Goal: Task Accomplishment & Management: Use online tool/utility

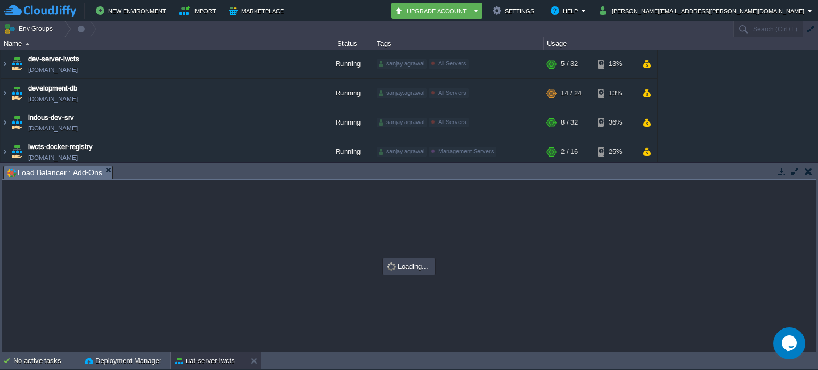
scroll to position [355, 0]
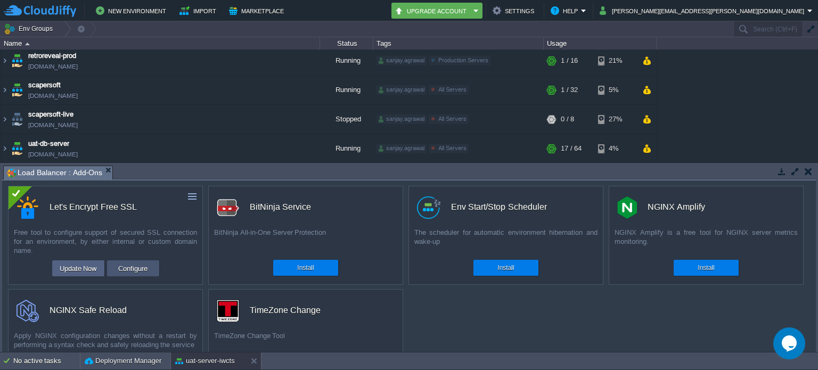
click at [128, 269] on button "Configure" at bounding box center [133, 268] width 36 height 13
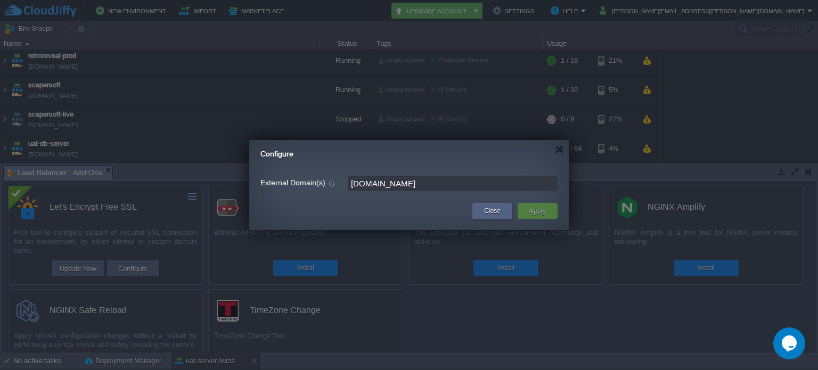
click at [415, 186] on input "[DOMAIN_NAME]" at bounding box center [453, 183] width 210 height 15
type input "[DOMAIN_NAME],[DOMAIN_NAME]"
click at [534, 206] on button "Apply" at bounding box center [538, 211] width 24 height 13
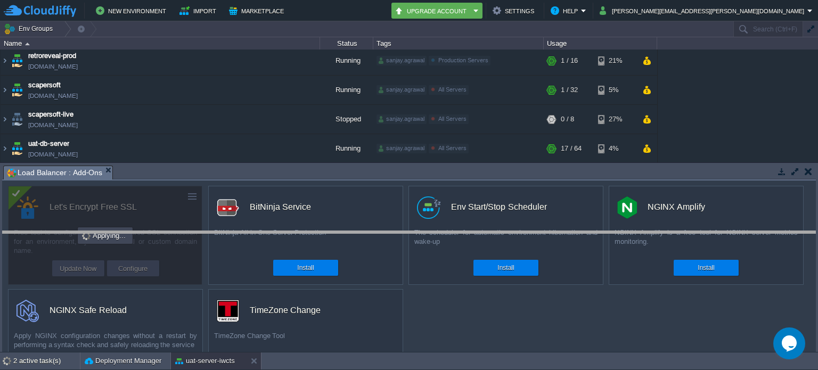
drag, startPoint x: 572, startPoint y: 166, endPoint x: 574, endPoint y: 232, distance: 65.6
click at [574, 232] on body "New Environment Import Marketplace Bonus ₹0.00 Upgrade Account Settings Help [P…" at bounding box center [409, 185] width 818 height 370
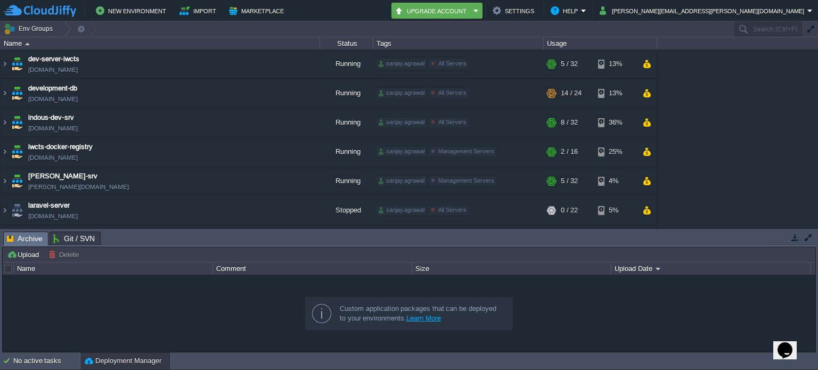
click at [795, 238] on button "button" at bounding box center [796, 238] width 10 height 10
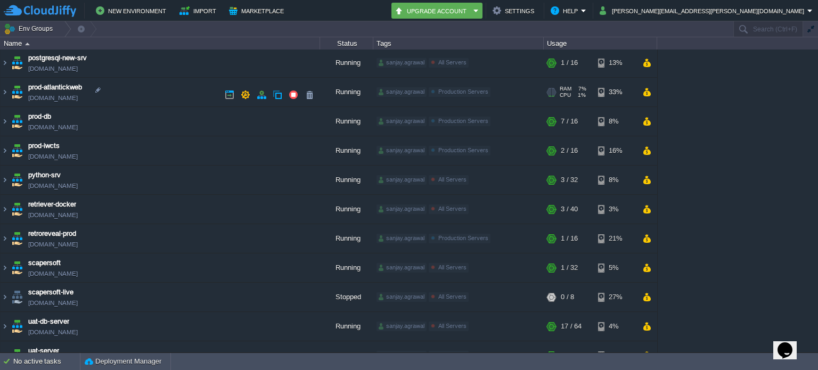
scroll to position [316, 0]
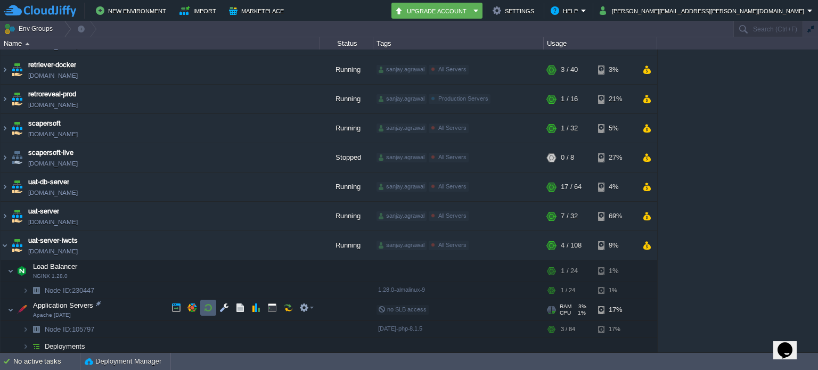
click at [206, 304] on button "button" at bounding box center [209, 308] width 10 height 10
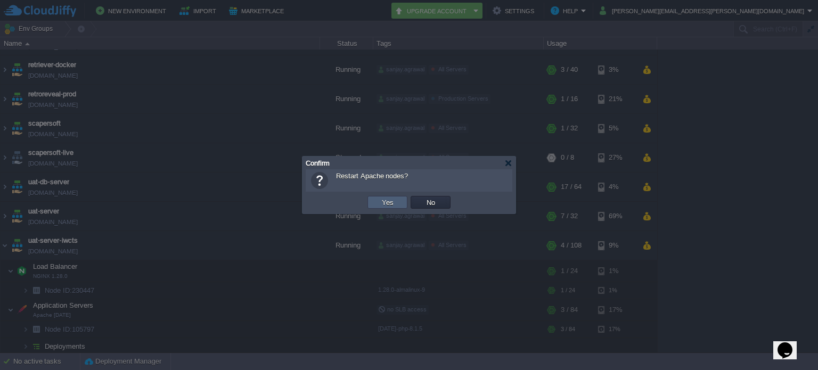
click at [373, 201] on td "Yes" at bounding box center [388, 202] width 40 height 13
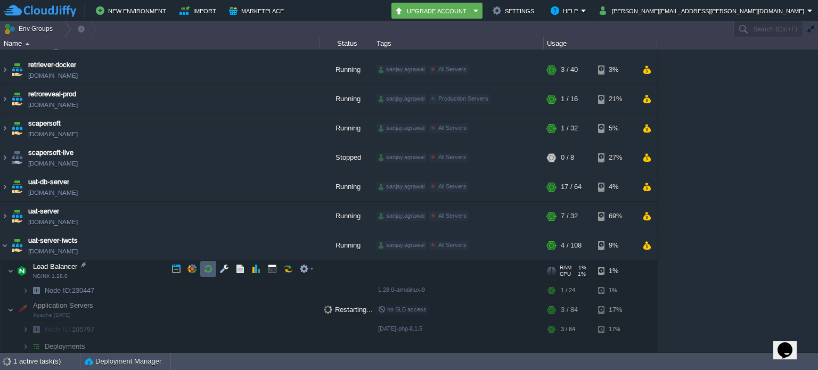
click at [205, 266] on button "button" at bounding box center [209, 269] width 10 height 10
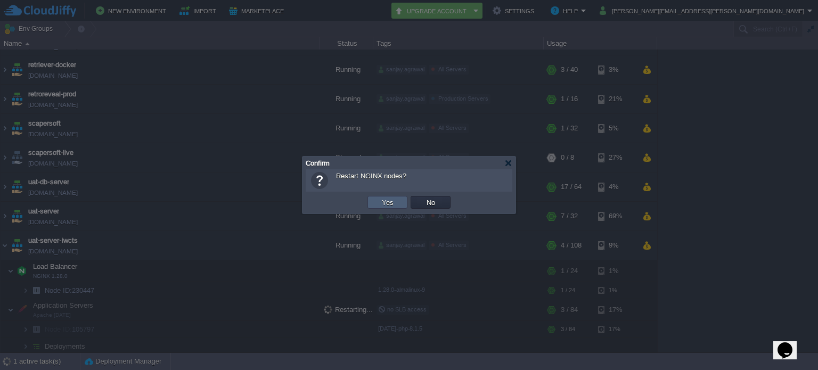
click at [377, 201] on td "Yes" at bounding box center [388, 202] width 40 height 13
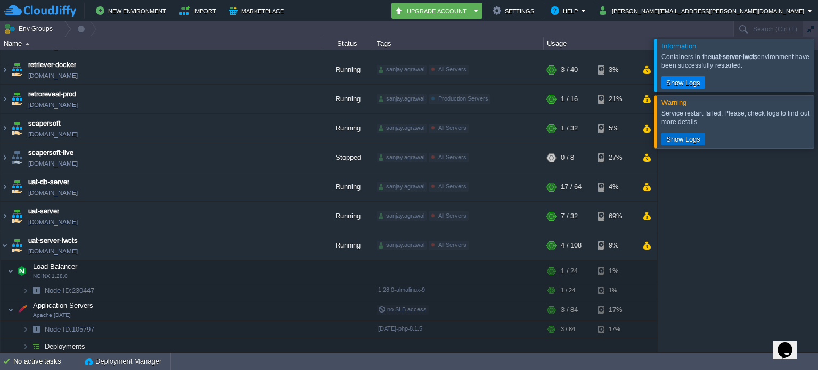
click at [689, 140] on button "Show Logs" at bounding box center [683, 139] width 40 height 10
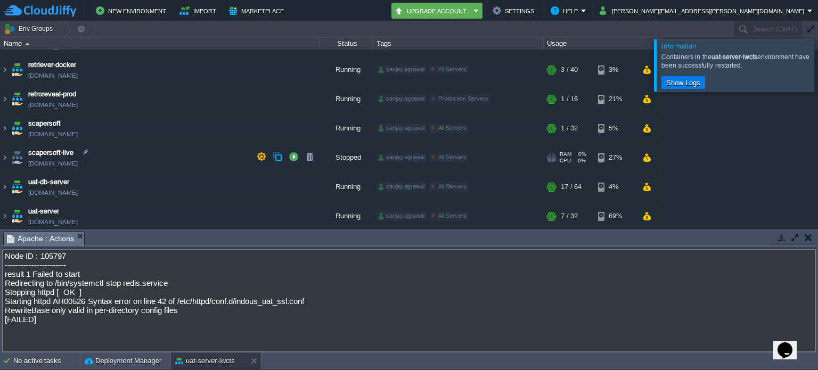
scroll to position [441, 0]
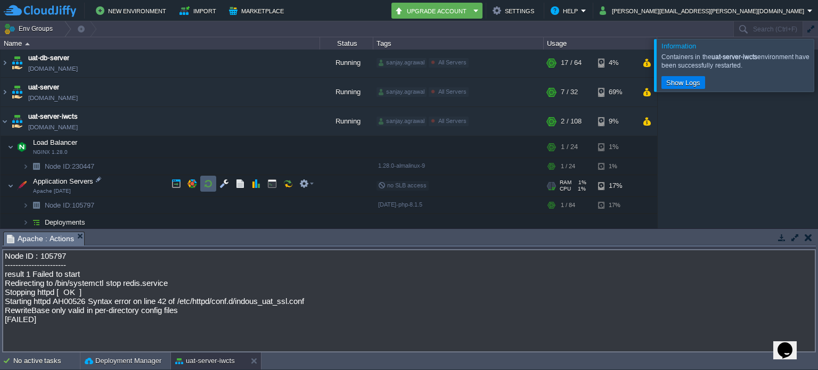
click at [209, 182] on button "button" at bounding box center [209, 184] width 10 height 10
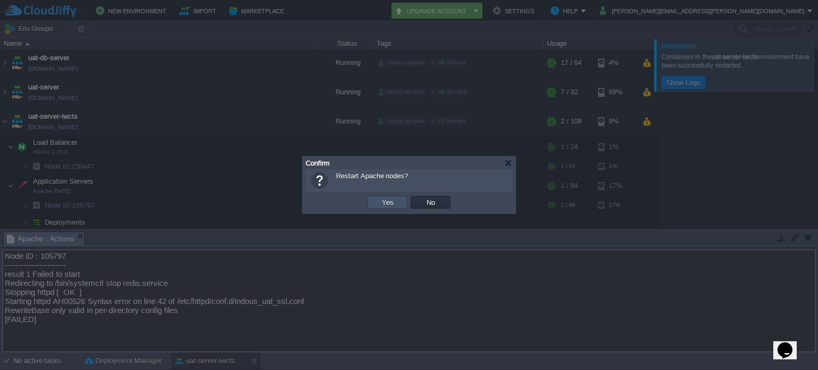
click at [381, 200] on button "Yes" at bounding box center [388, 203] width 18 height 10
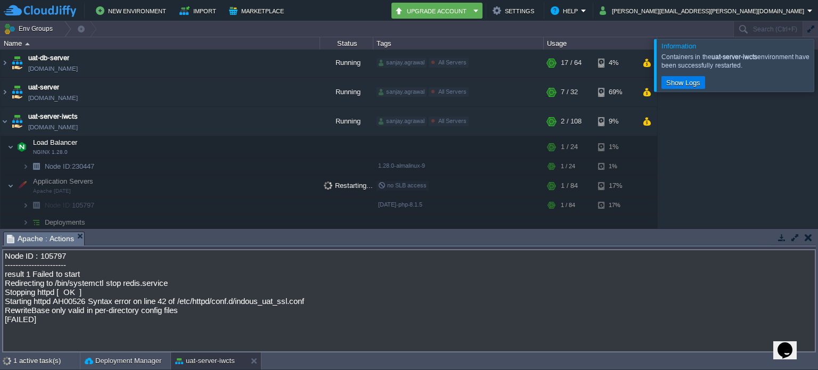
click at [818, 61] on div at bounding box center [831, 65] width 0 height 52
click at [688, 85] on button "Show Logs" at bounding box center [683, 83] width 40 height 10
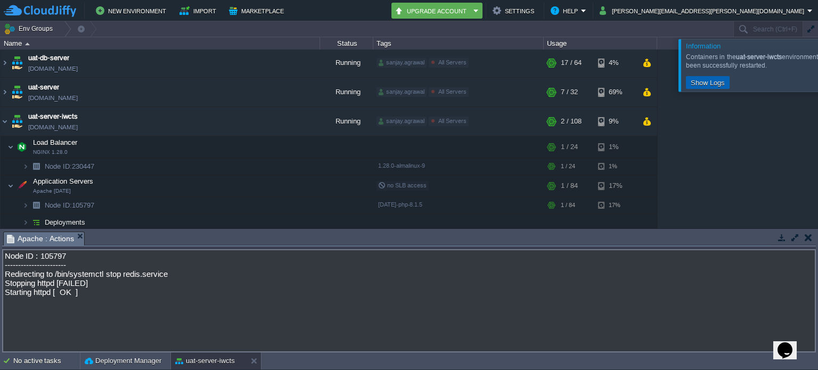
scroll to position [316, 0]
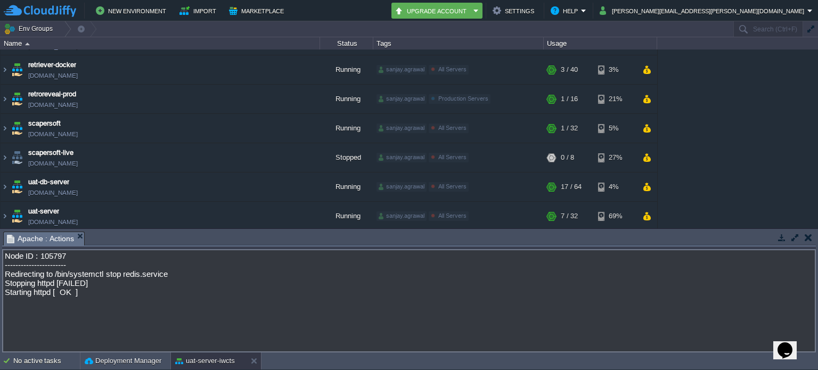
click at [808, 234] on button "button" at bounding box center [808, 238] width 7 height 10
